Goal: Task Accomplishment & Management: Manage account settings

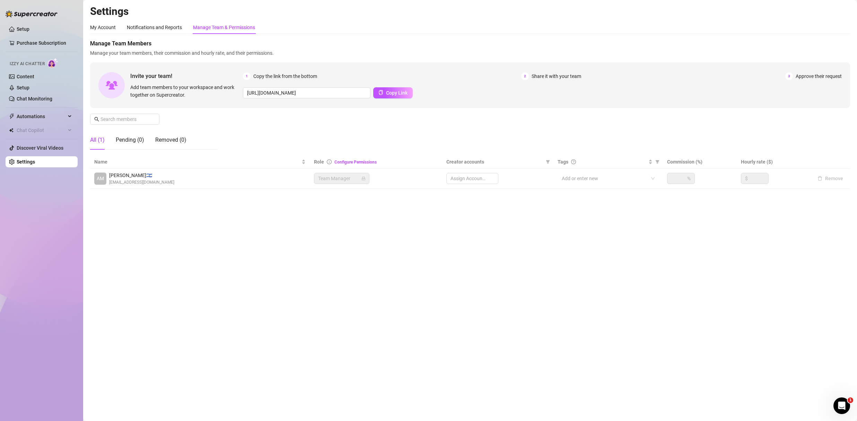
type input "[URL][DOMAIN_NAME]"
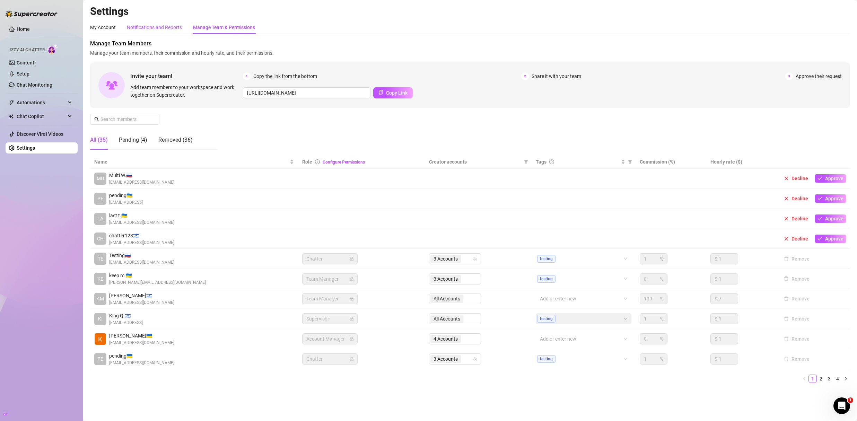
click at [172, 26] on div "Notifications and Reports" at bounding box center [154, 28] width 55 height 8
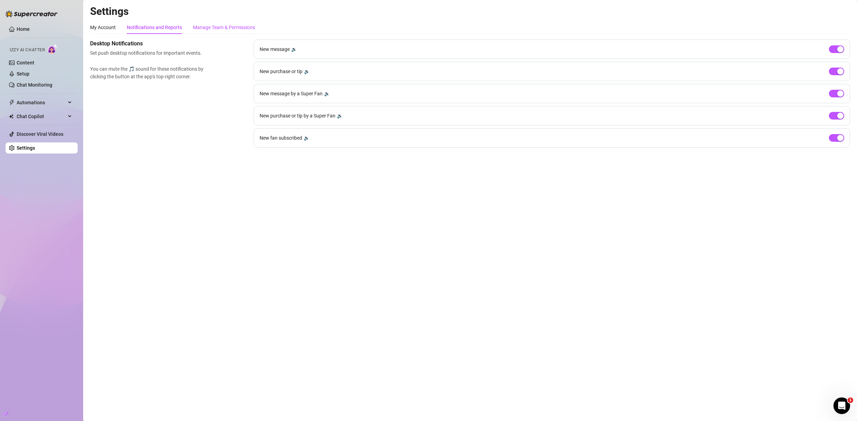
click at [221, 28] on div "Manage Team & Permissions" at bounding box center [224, 28] width 62 height 8
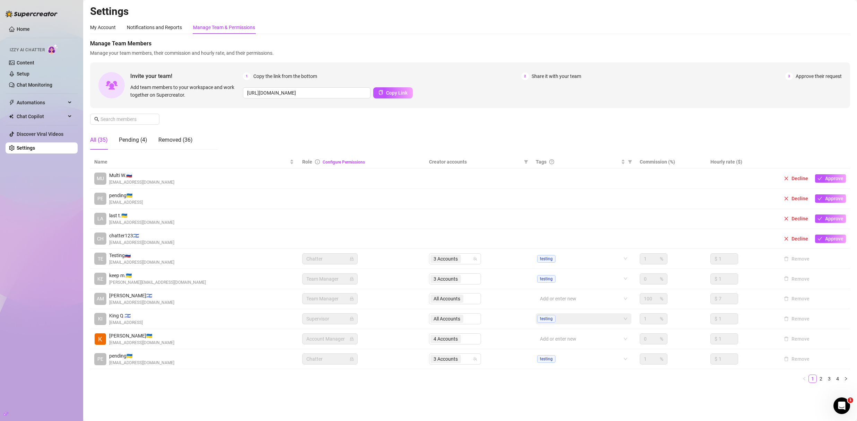
click at [309, 255] on span "Chatter" at bounding box center [329, 259] width 47 height 10
click at [310, 254] on span "Chatter" at bounding box center [329, 259] width 47 height 10
click at [254, 208] on tbody "MU Multi W. 🇷🇺 [EMAIL_ADDRESS][DOMAIN_NAME] Decline Approve PE pending 🇺🇦 [EMAI…" at bounding box center [470, 269] width 760 height 200
click at [182, 171] on td "MU Multi W. 🇷🇺 [EMAIL_ADDRESS][DOMAIN_NAME]" at bounding box center [194, 179] width 208 height 20
click at [158, 25] on div "Notifications and Reports" at bounding box center [154, 28] width 55 height 8
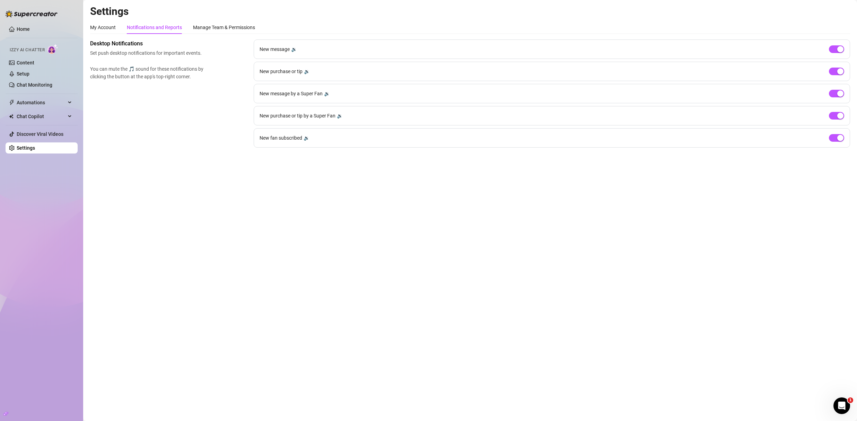
click at [158, 25] on div "Notifications and Reports" at bounding box center [154, 28] width 55 height 8
click at [110, 28] on div "My Account" at bounding box center [103, 28] width 26 height 8
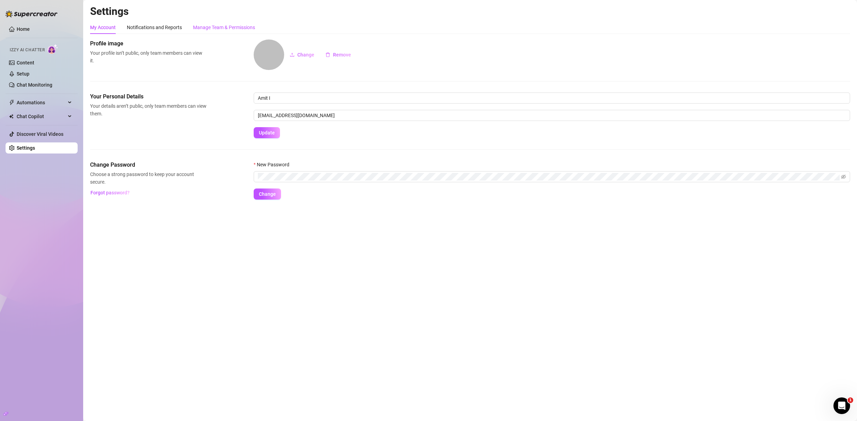
click at [229, 28] on div "Manage Team & Permissions" at bounding box center [224, 28] width 62 height 8
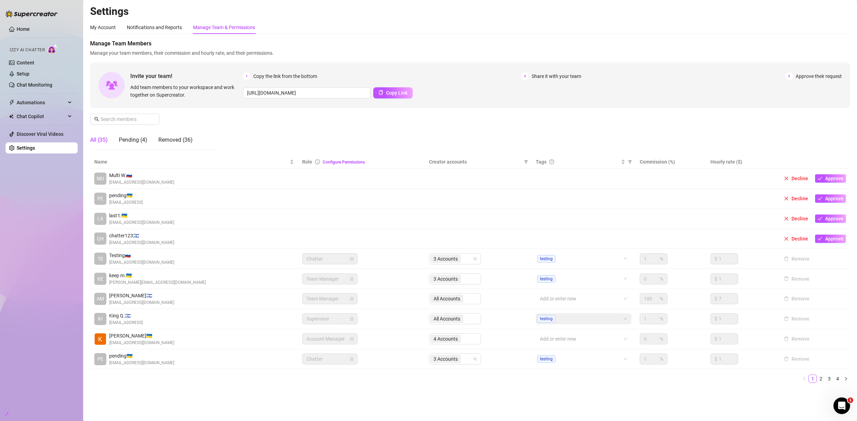
click at [229, 28] on div "Manage Team & Permissions" at bounding box center [224, 28] width 62 height 8
click at [33, 146] on link "Settings" at bounding box center [26, 148] width 18 height 6
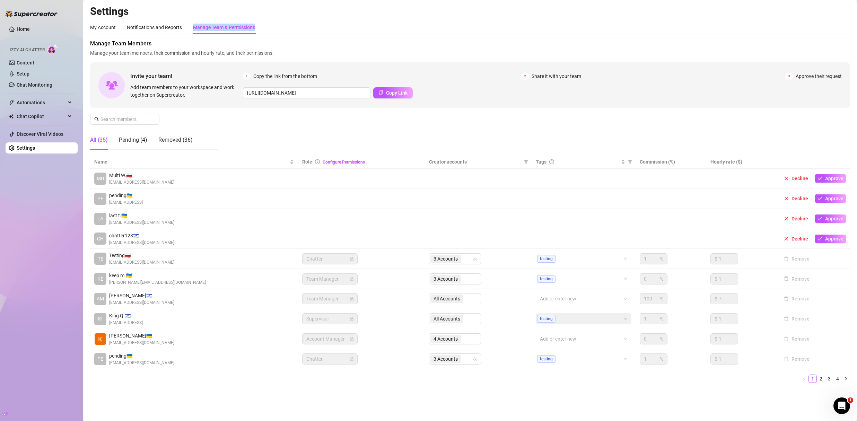
click at [33, 146] on link "Settings" at bounding box center [26, 148] width 18 height 6
click at [32, 146] on link "Settings" at bounding box center [26, 148] width 18 height 6
